Goal: Information Seeking & Learning: Learn about a topic

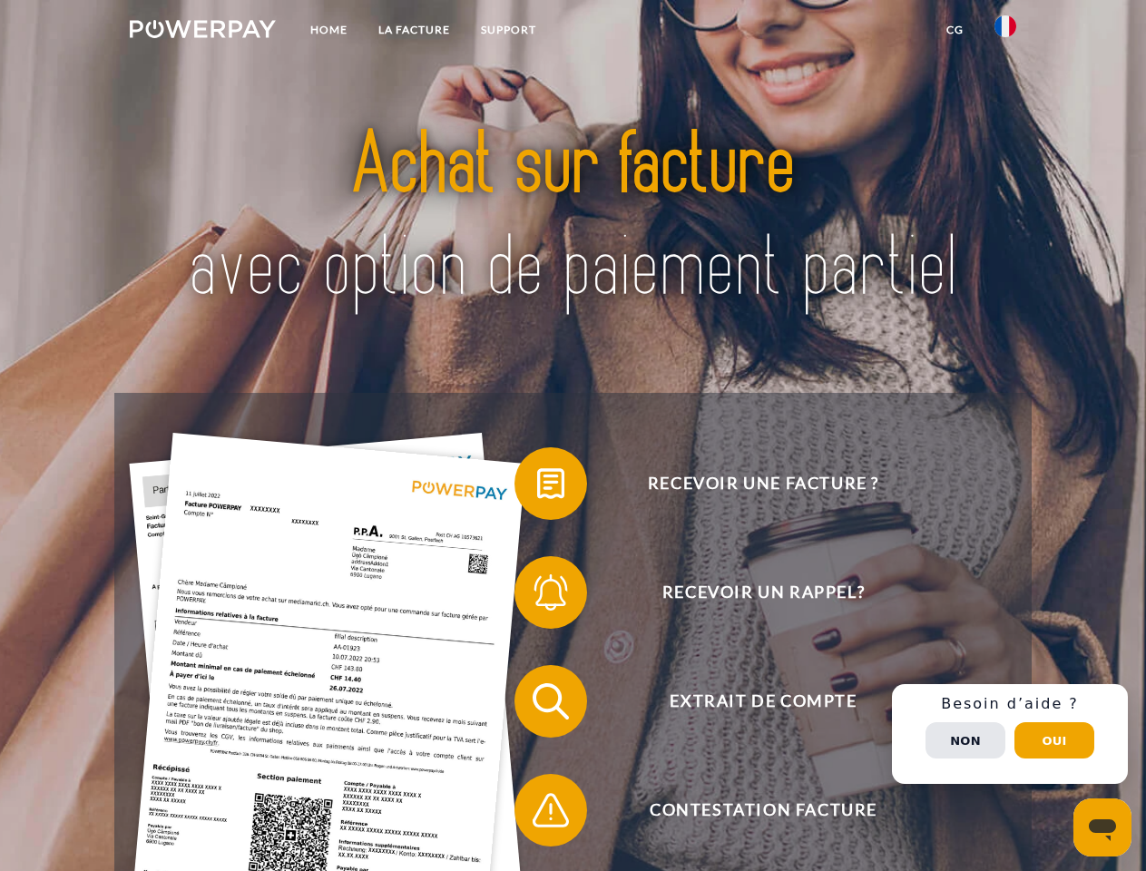
click at [202, 32] on img at bounding box center [203, 29] width 146 height 18
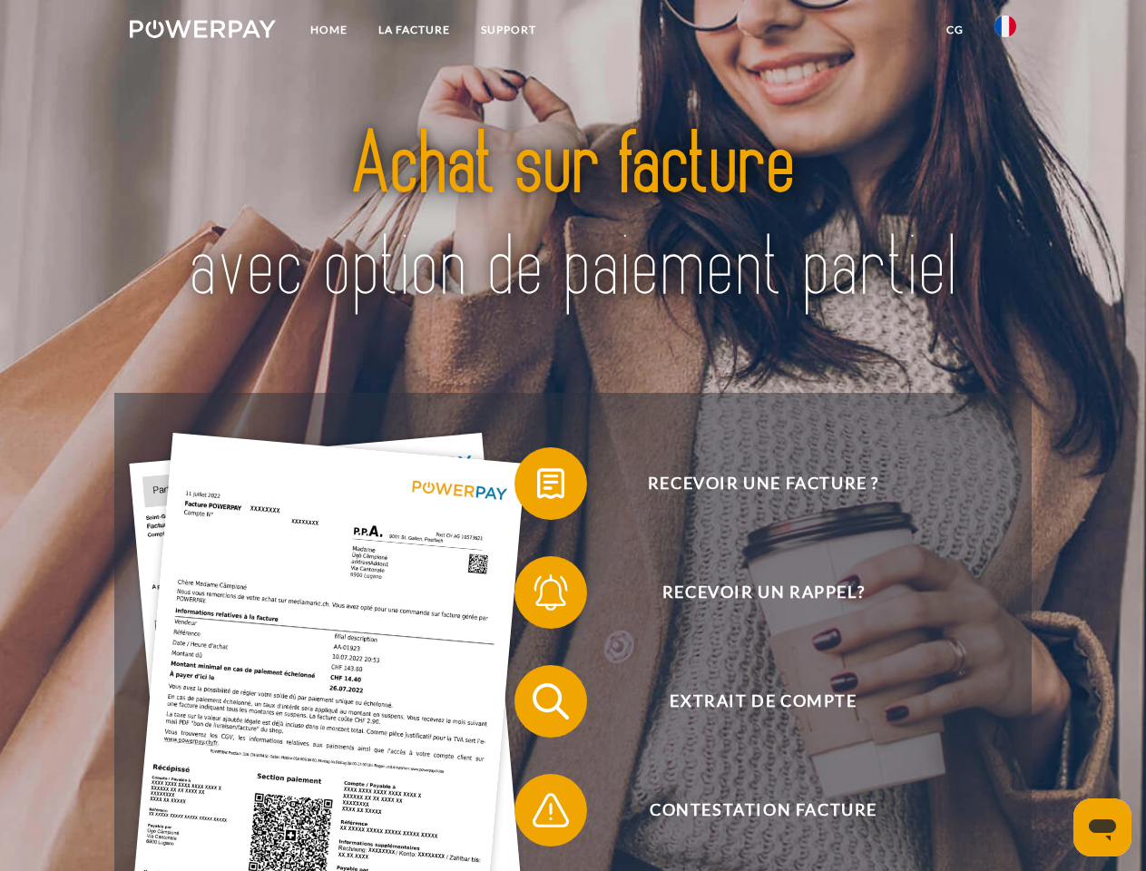
click at [1005, 32] on img at bounding box center [1005, 26] width 22 height 22
click at [954, 30] on link "CG" at bounding box center [955, 30] width 48 height 33
click at [537, 487] on span at bounding box center [523, 483] width 91 height 91
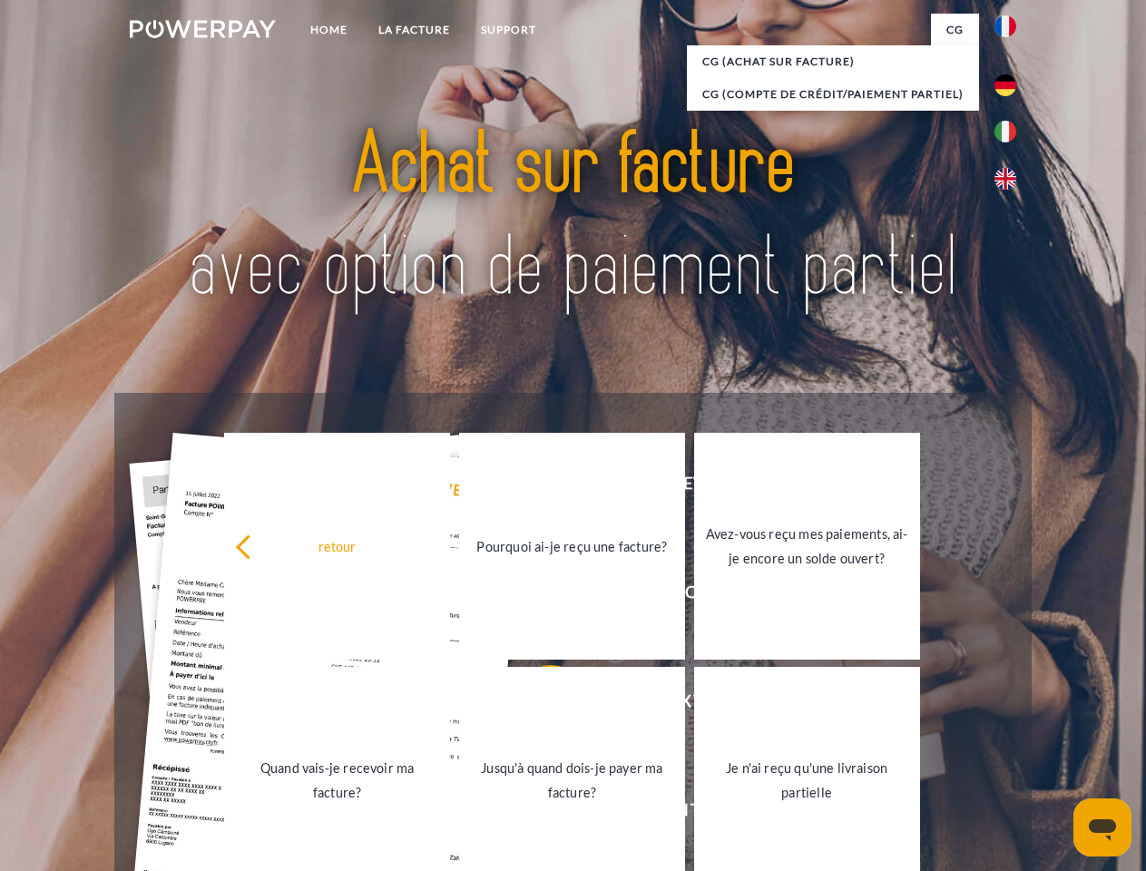
click at [450, 705] on link "Quand vais-je recevoir ma facture?" at bounding box center [337, 780] width 226 height 227
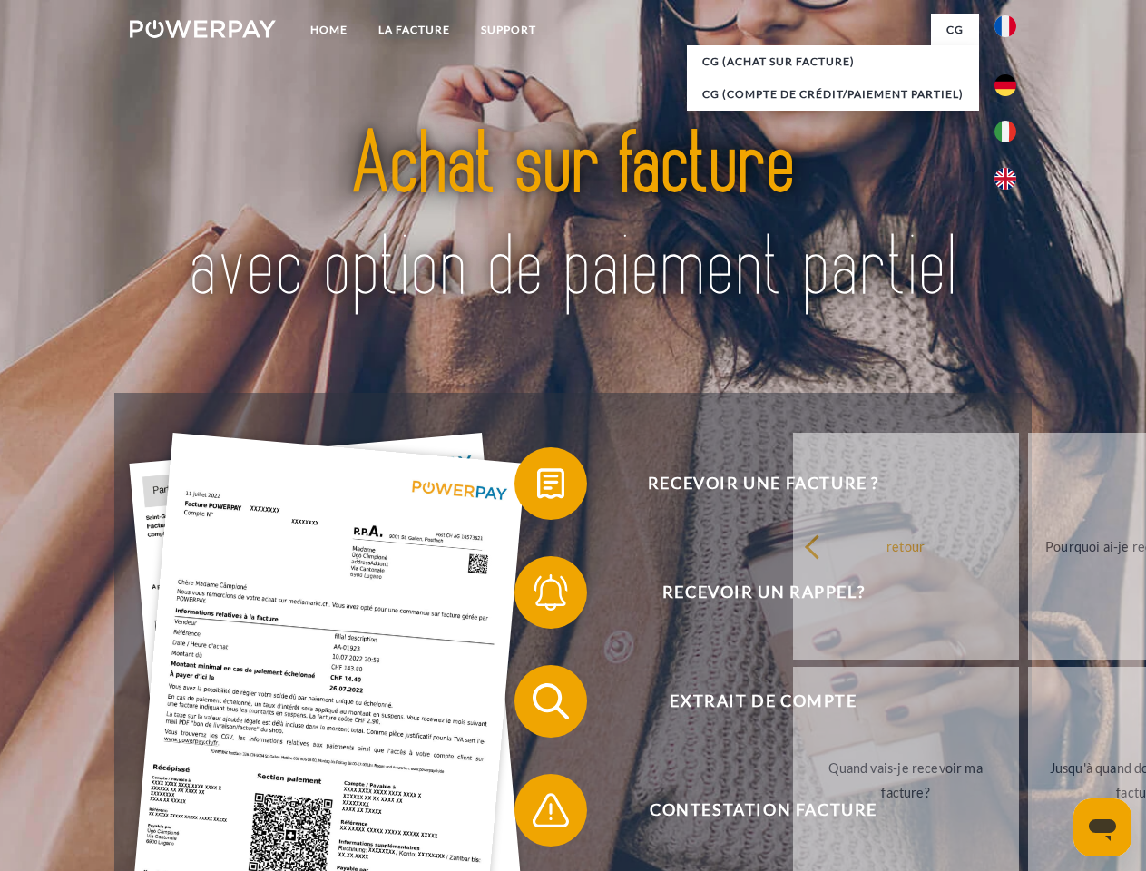
click at [537, 814] on span at bounding box center [523, 810] width 91 height 91
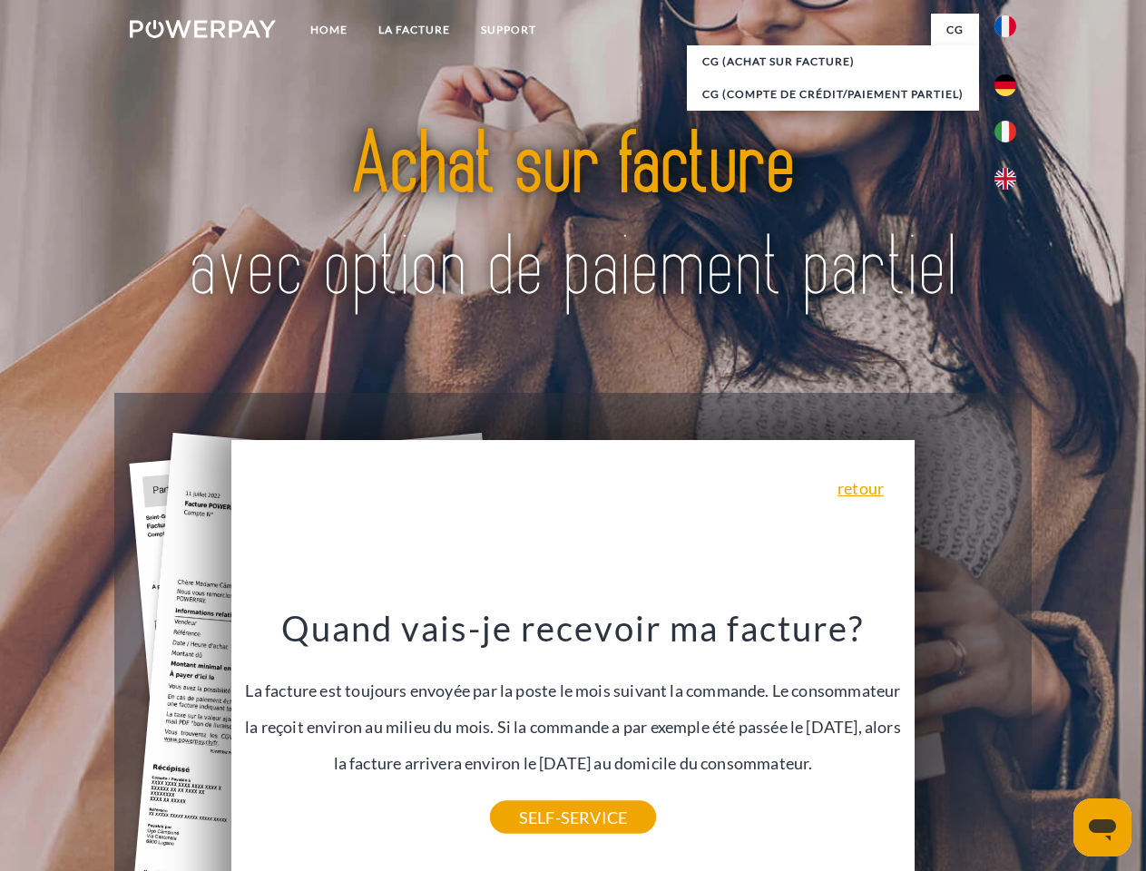
click at [1010, 734] on div "Recevoir une facture ? Recevoir un rappel? Extrait de compte retour" at bounding box center [572, 756] width 916 height 726
click at [965, 737] on span "Extrait de compte" at bounding box center [763, 701] width 444 height 73
click at [1054, 740] on header "Home LA FACTURE Support" at bounding box center [573, 626] width 1146 height 1253
